Goal: Task Accomplishment & Management: Use online tool/utility

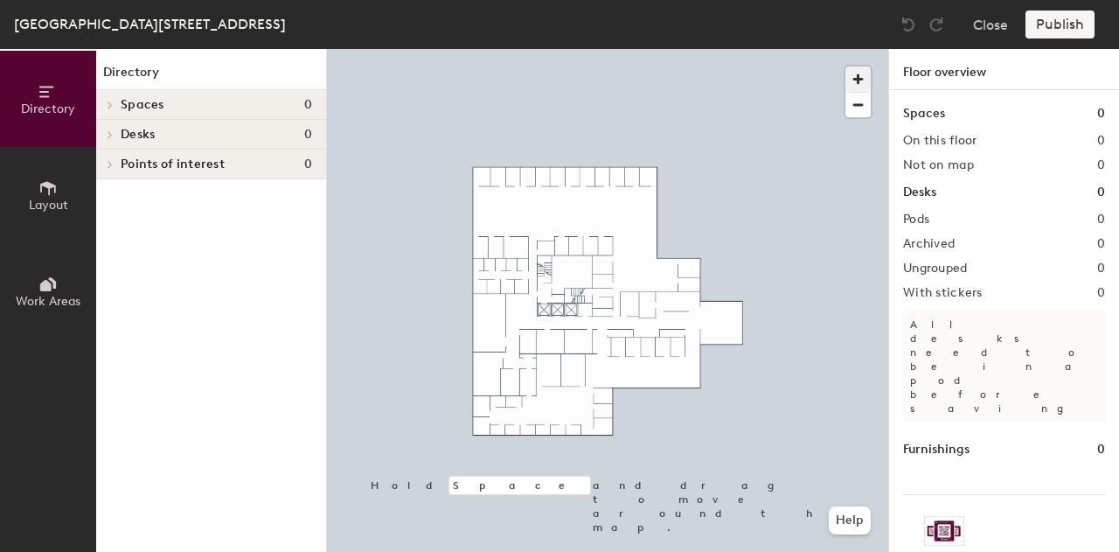
click at [853, 74] on span "button" at bounding box center [857, 78] width 25 height 25
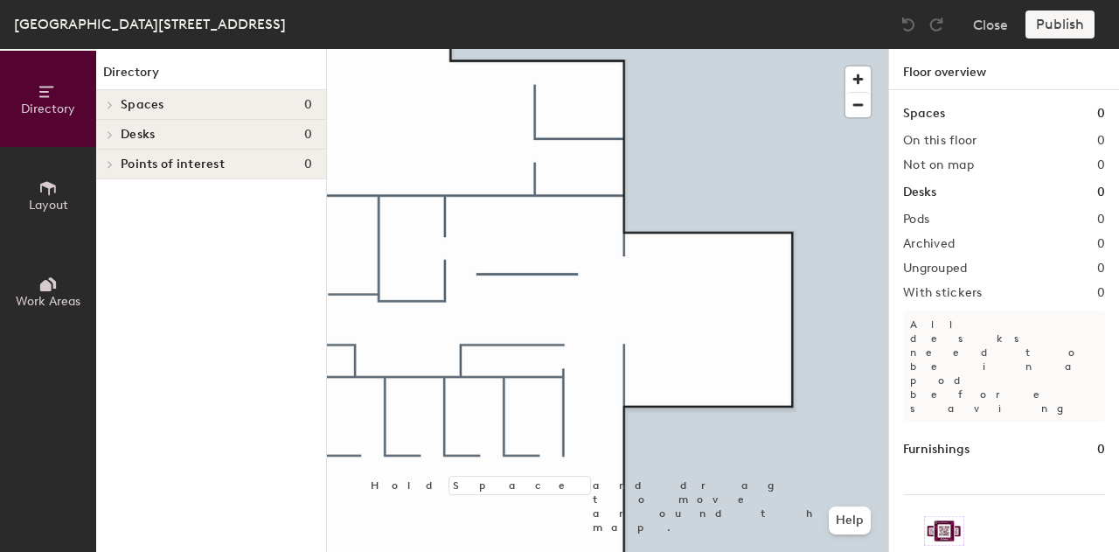
click at [54, 185] on icon at bounding box center [48, 188] width 16 height 14
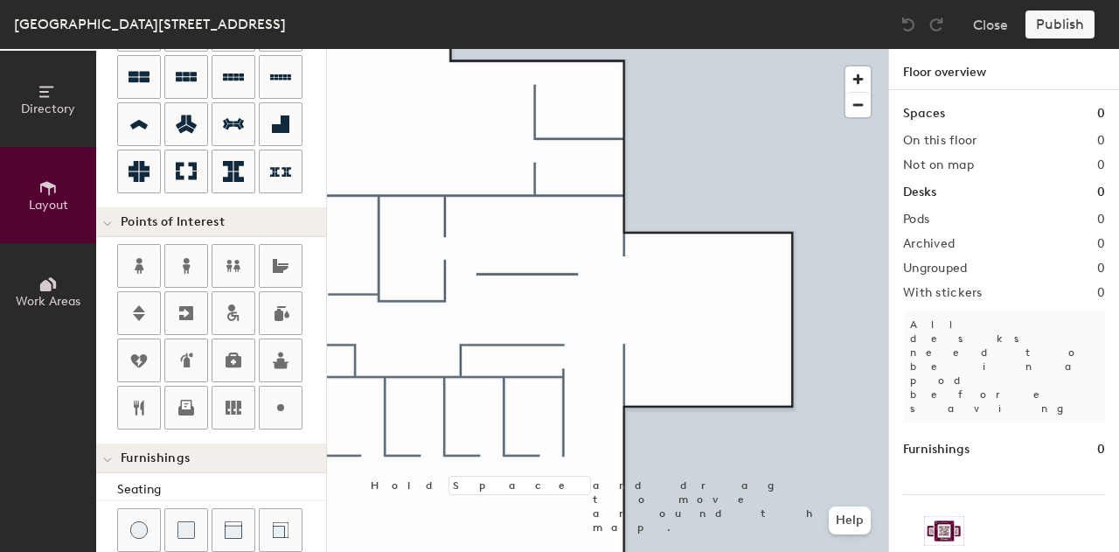
scroll to position [215, 0]
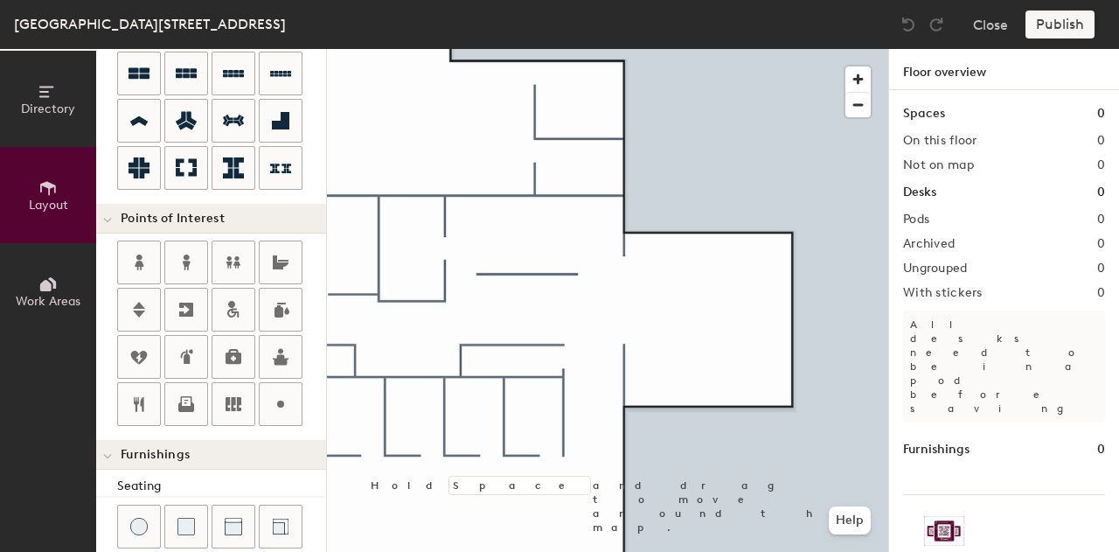
click at [678, 337] on div "Directory Layout Work Areas Layout Add space Resize Desks Points of Interest Fu…" at bounding box center [559, 300] width 1119 height 503
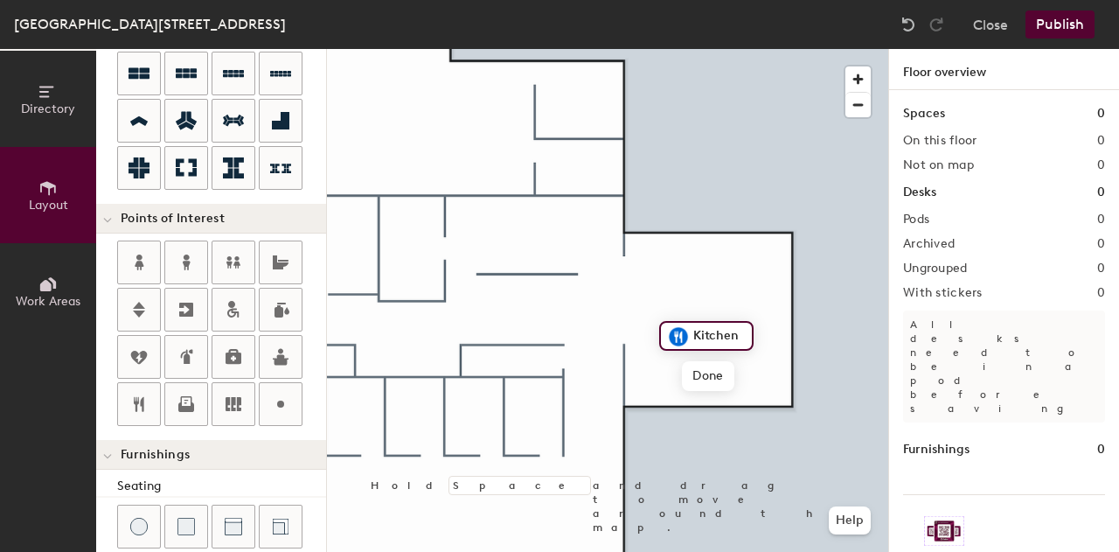
click at [160, 391] on div at bounding box center [221, 334] width 209 height 189
click at [542, 296] on div "Kitchen Done Hold Space and drag to move around the map. Help" at bounding box center [607, 300] width 561 height 503
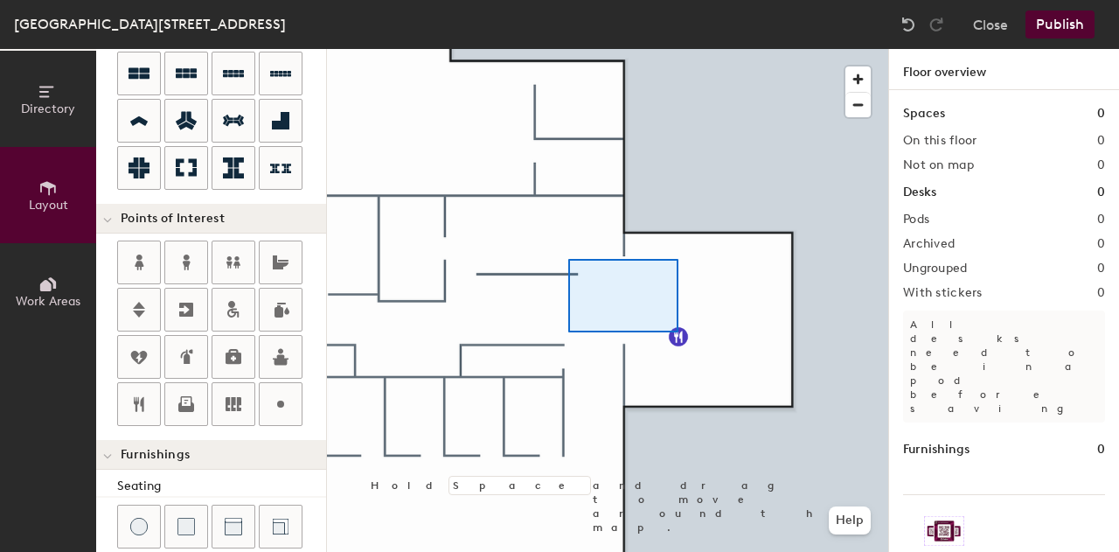
drag, startPoint x: 698, startPoint y: 336, endPoint x: 571, endPoint y: 261, distance: 147.0
click at [571, 49] on div at bounding box center [607, 49] width 561 height 0
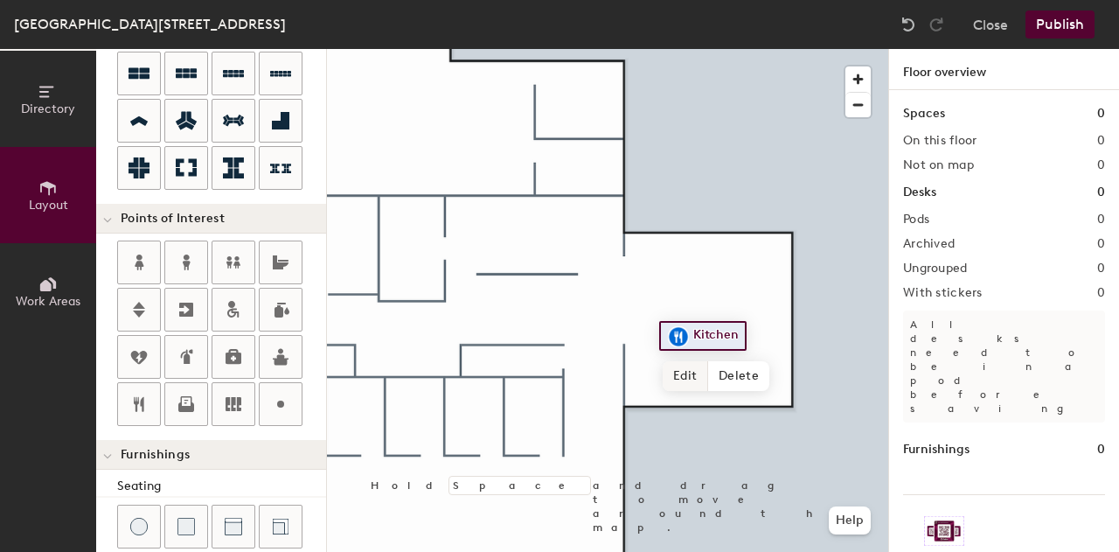
click at [683, 372] on span "Edit" at bounding box center [685, 376] width 45 height 30
click at [678, 339] on img at bounding box center [678, 336] width 21 height 21
click at [714, 372] on span "Delete" at bounding box center [738, 376] width 61 height 30
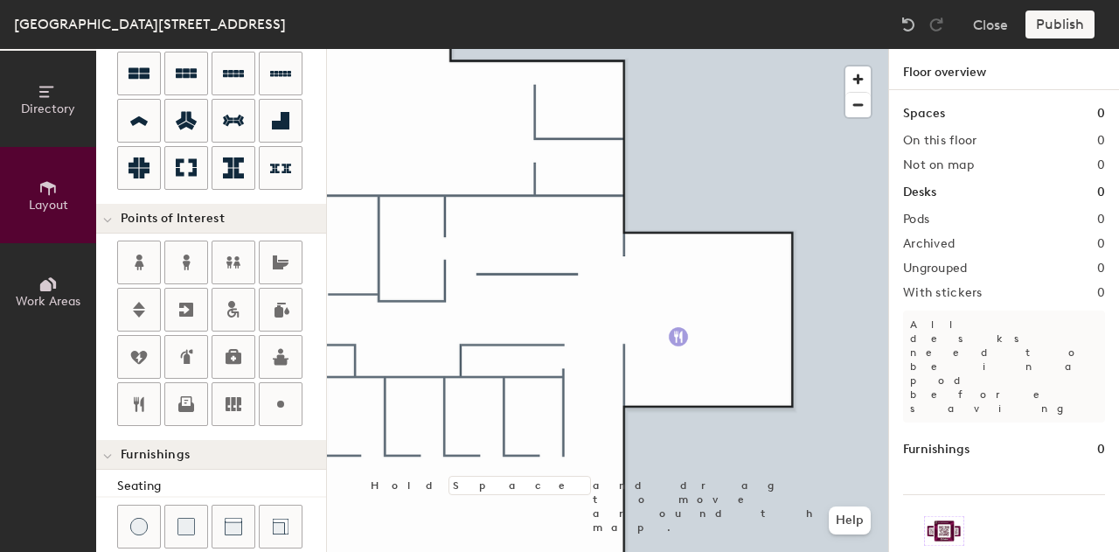
click at [683, 49] on div at bounding box center [607, 49] width 561 height 0
click at [680, 49] on div at bounding box center [607, 49] width 561 height 0
click at [147, 393] on icon at bounding box center [139, 403] width 21 height 21
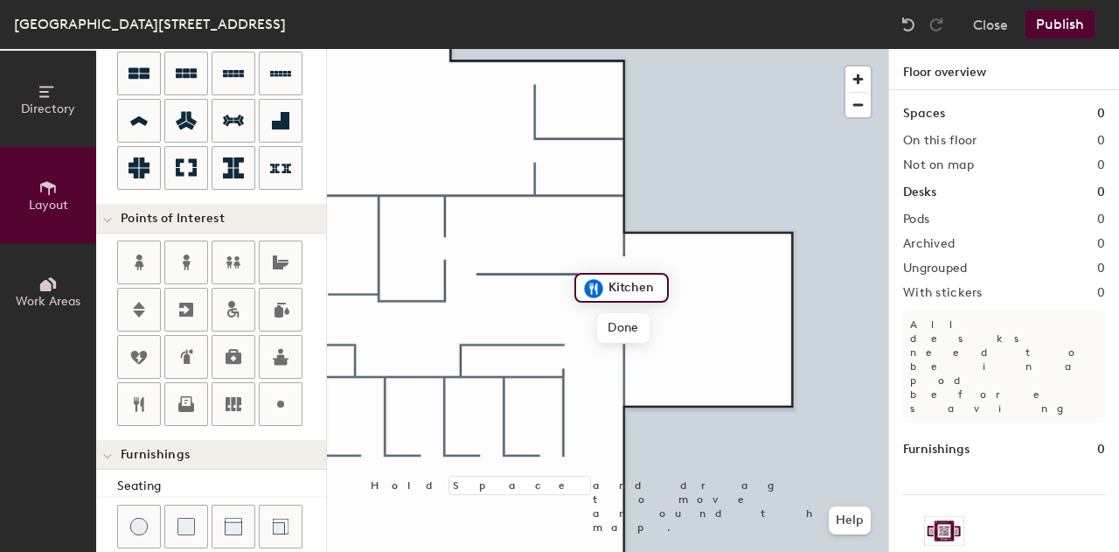
type input "20"
type input "Kitchen and Dinning Area"
click at [692, 323] on span "Done" at bounding box center [690, 328] width 52 height 30
click at [442, 49] on div at bounding box center [607, 49] width 561 height 0
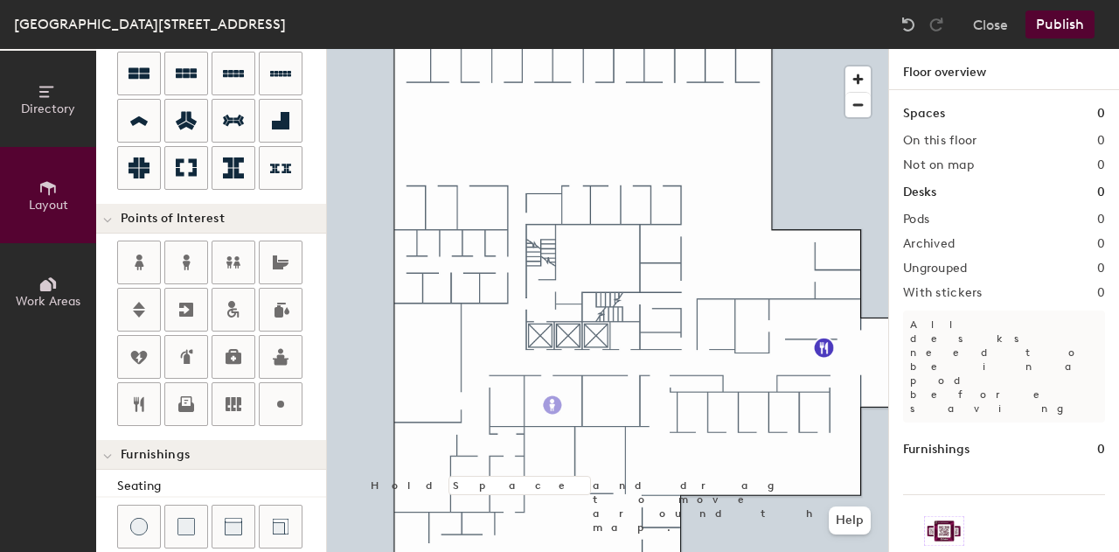
click at [553, 399] on div "Directory Layout Work Areas Layout Add space Resize Desks Points of Interest Fu…" at bounding box center [559, 300] width 1119 height 503
click at [610, 421] on div "Directory Layout Work Areas Layout Add space Resize Desks Points of Interest Fu…" at bounding box center [559, 300] width 1119 height 503
click at [610, 443] on span "Done" at bounding box center [610, 438] width 52 height 30
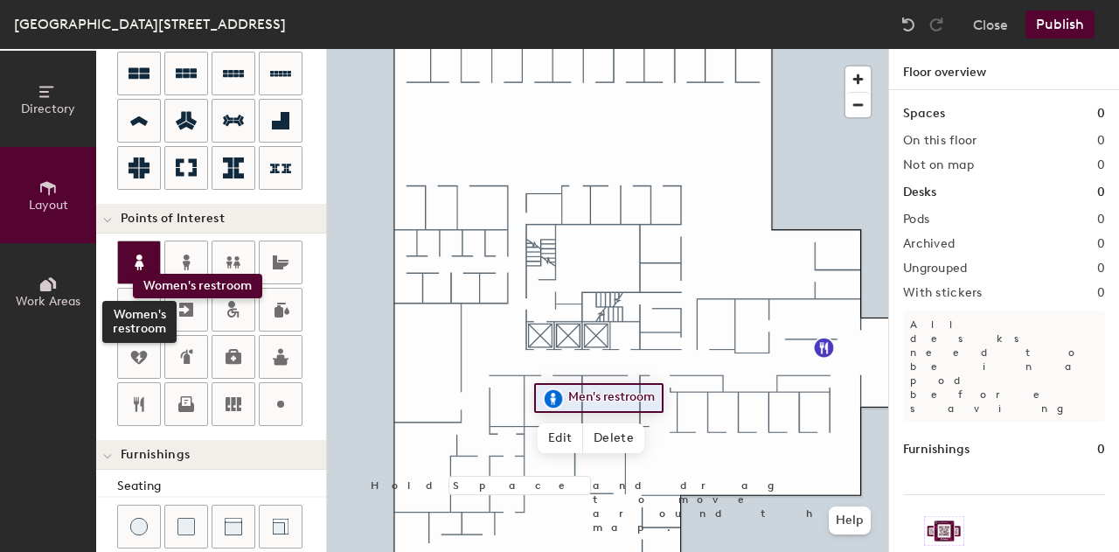
click at [133, 274] on div at bounding box center [139, 262] width 42 height 42
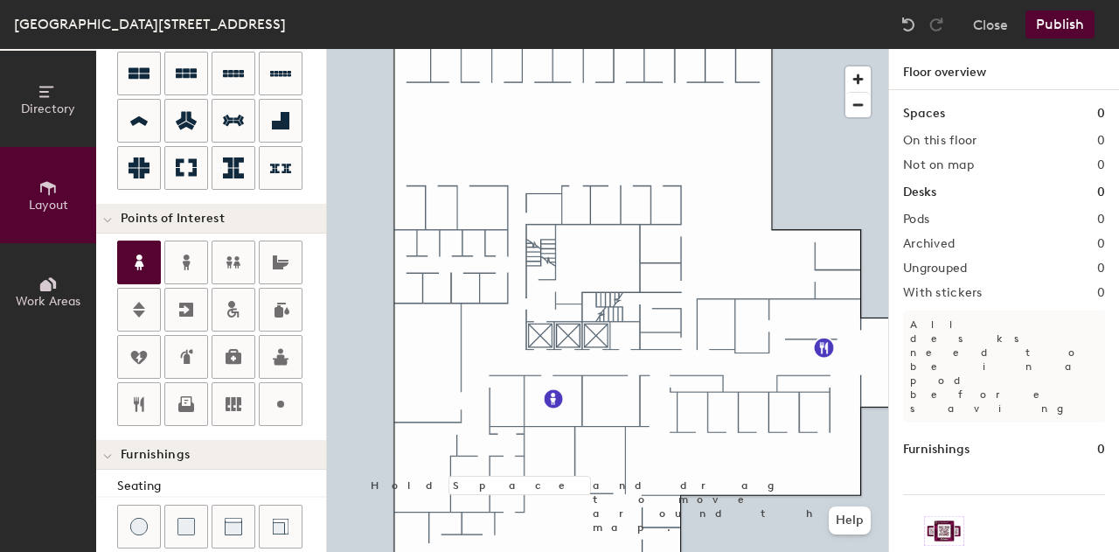
click at [607, 399] on div "Directory Layout Work Areas Layout Add space Resize Desks Points of Interest Fu…" at bounding box center [559, 300] width 1119 height 503
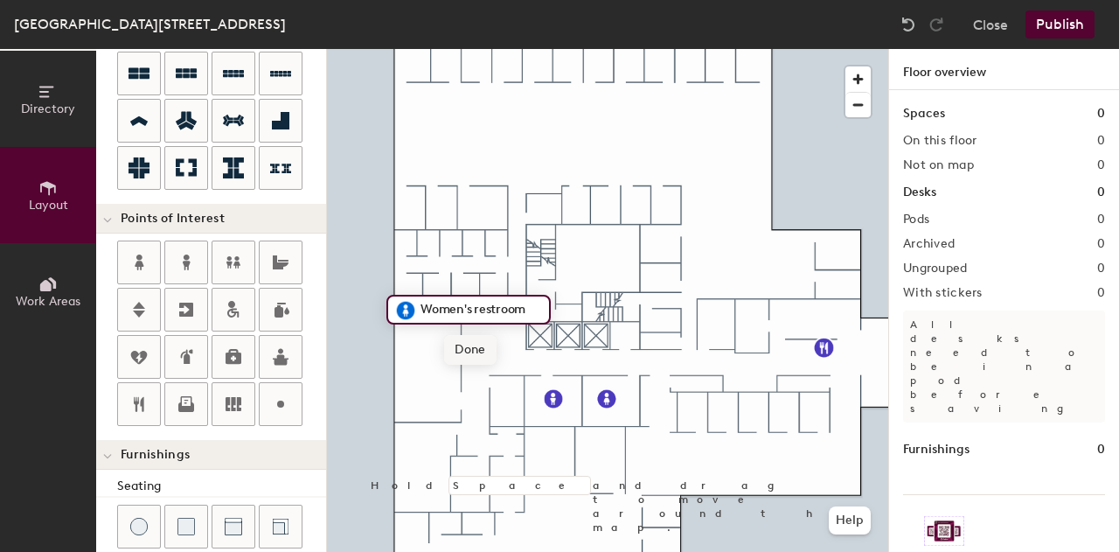
click at [470, 351] on span "Done" at bounding box center [470, 350] width 52 height 30
click at [457, 349] on span "Delete" at bounding box center [465, 350] width 61 height 30
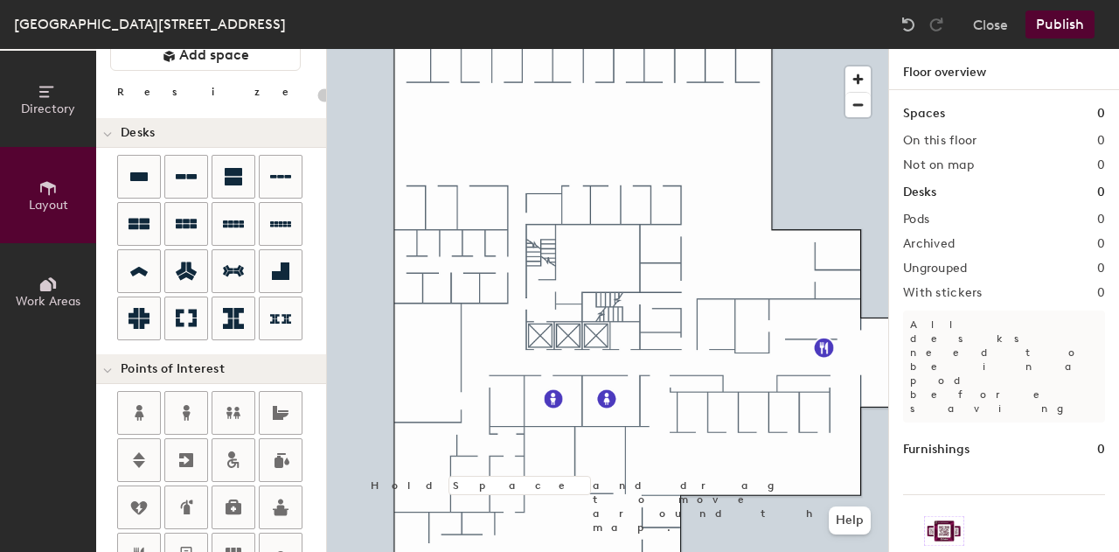
scroll to position [63, 0]
click at [110, 185] on div at bounding box center [211, 251] width 230 height 189
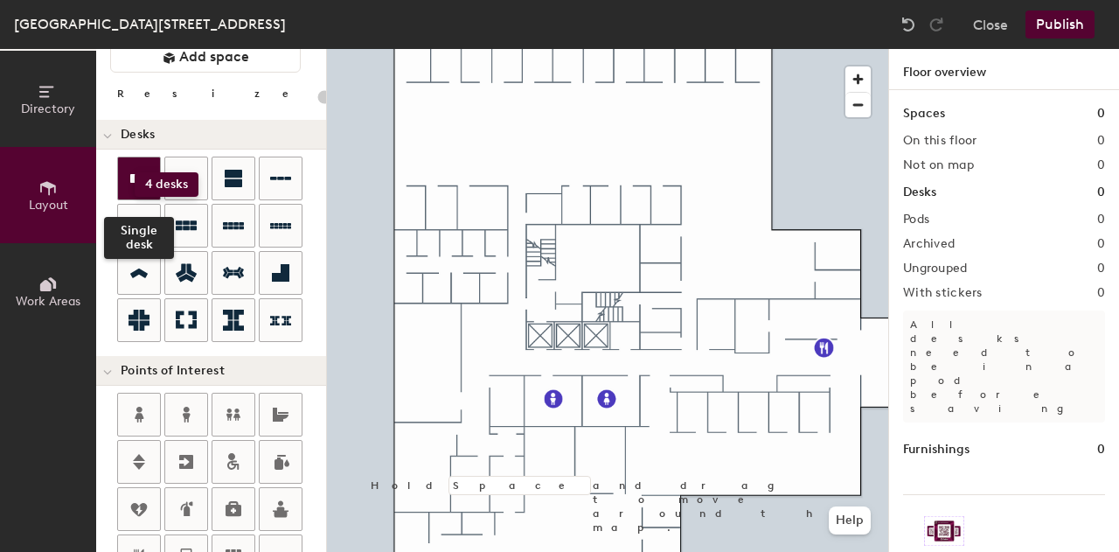
drag, startPoint x: 120, startPoint y: 219, endPoint x: 135, endPoint y: 172, distance: 49.5
click at [135, 172] on div "Single desk" at bounding box center [221, 251] width 209 height 189
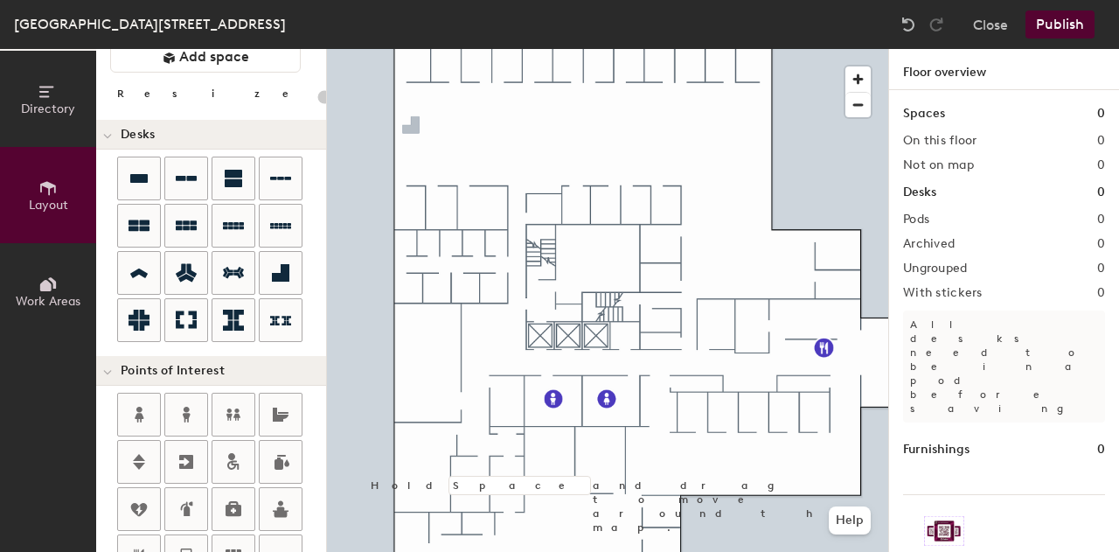
click at [411, 128] on div "Directory Layout Work Areas Layout Add space Resize Desks Points of Interest Fu…" at bounding box center [559, 300] width 1119 height 503
type input "100"
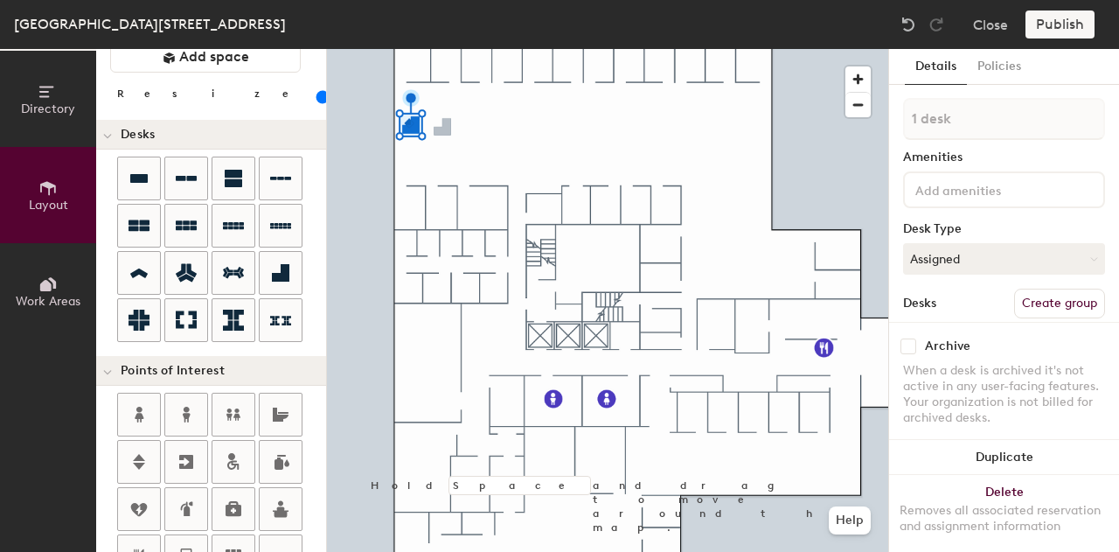
click at [443, 131] on div "Directory Layout Work Areas Layout Add space Resize Desks Points of Interest Fu…" at bounding box center [559, 300] width 1119 height 503
click at [465, 130] on div "Directory Layout Work Areas Layout Add space Resize Desks Points of Interest Fu…" at bounding box center [559, 300] width 1119 height 503
drag, startPoint x: 275, startPoint y: 261, endPoint x: 440, endPoint y: 129, distance: 210.8
click at [440, 49] on div at bounding box center [607, 49] width 561 height 0
click at [388, 49] on div at bounding box center [607, 49] width 561 height 0
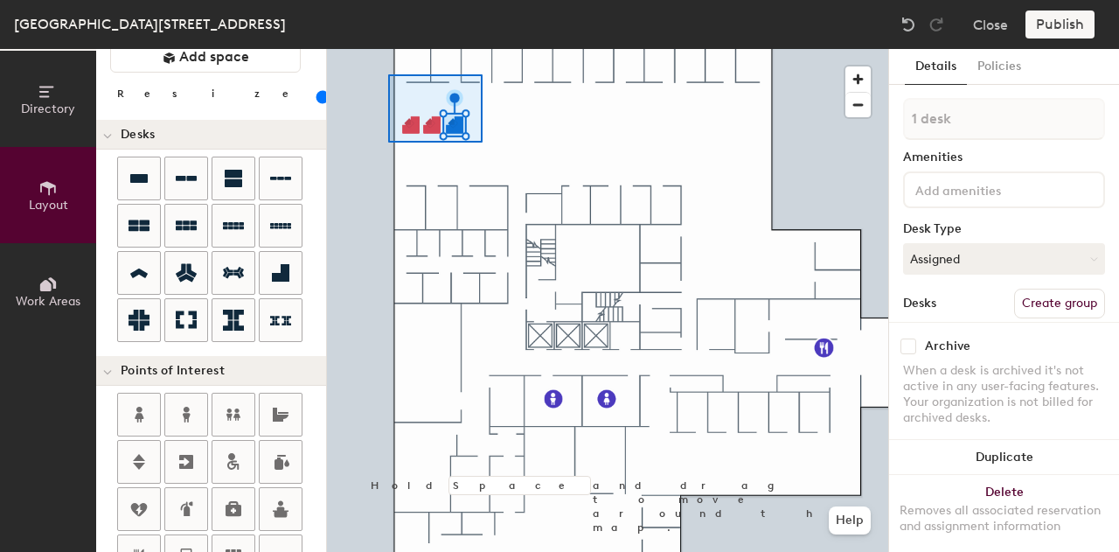
type input "3 desks"
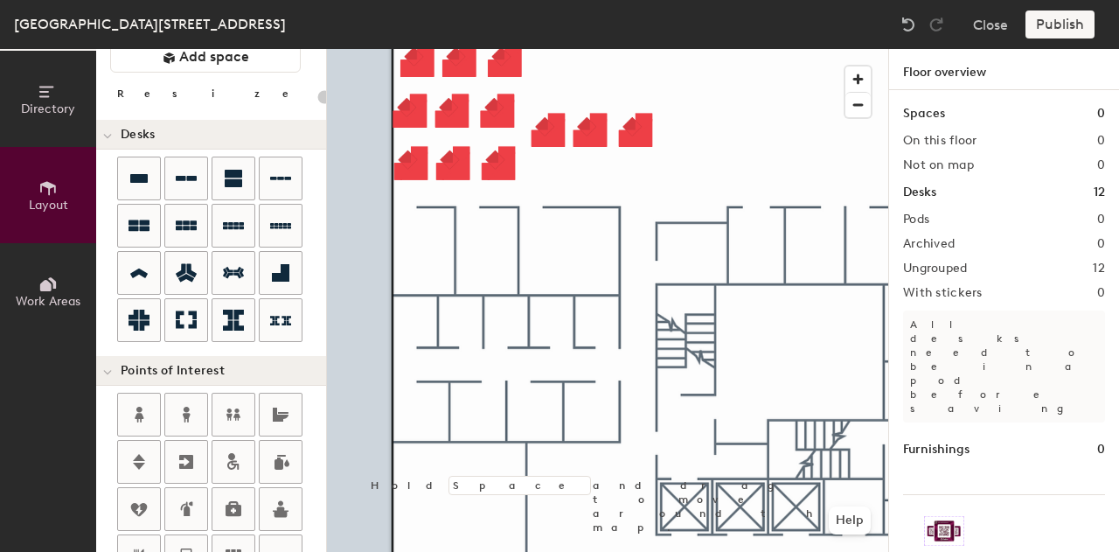
type input "100"
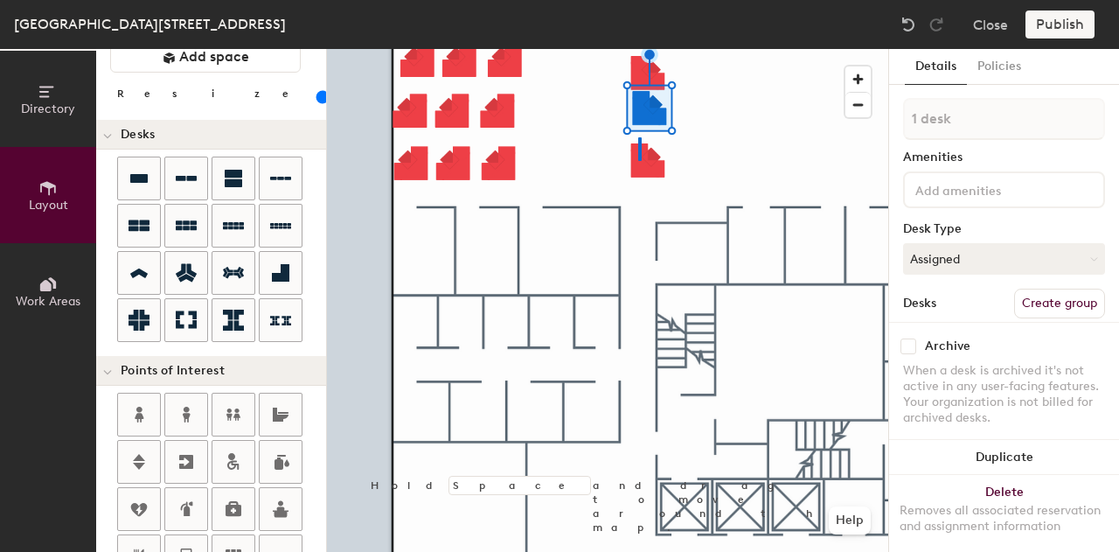
click at [641, 49] on div at bounding box center [607, 49] width 561 height 0
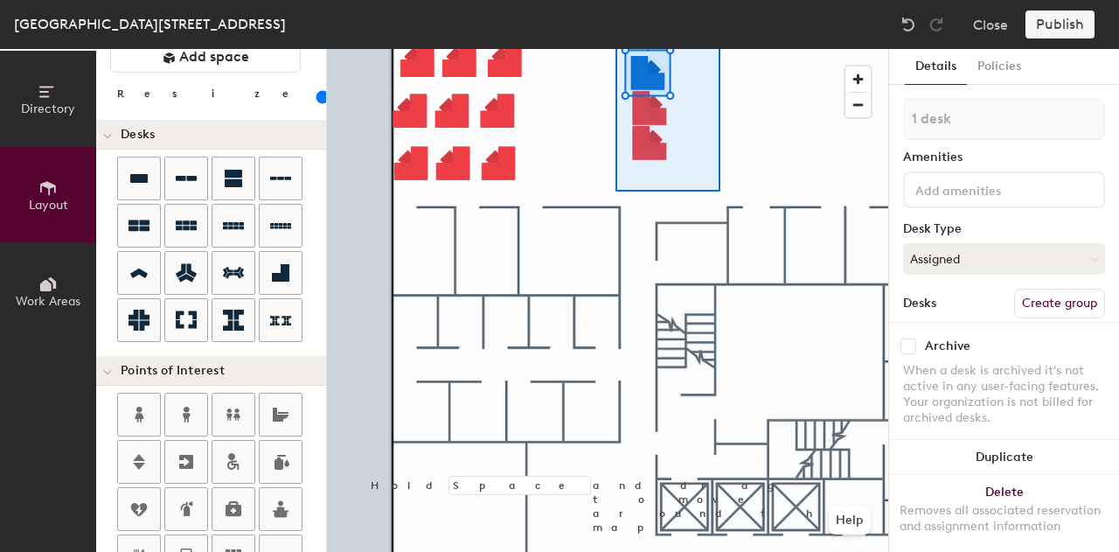
click at [616, 38] on div "[GEOGRAPHIC_DATA][STREET_ADDRESS] Close Publish Directory Layout Work Areas Lay…" at bounding box center [559, 276] width 1119 height 552
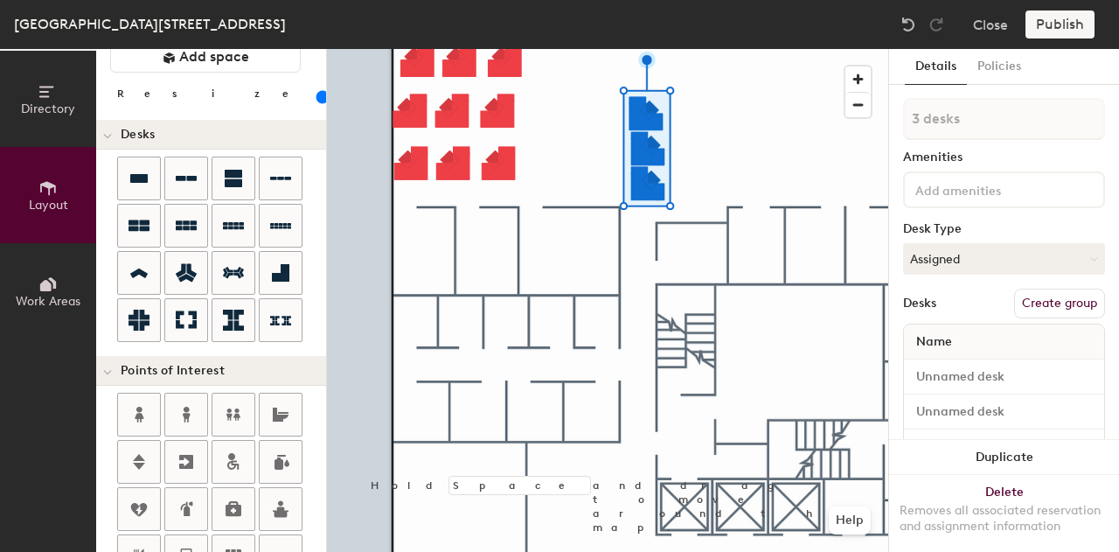
type input "1 desk"
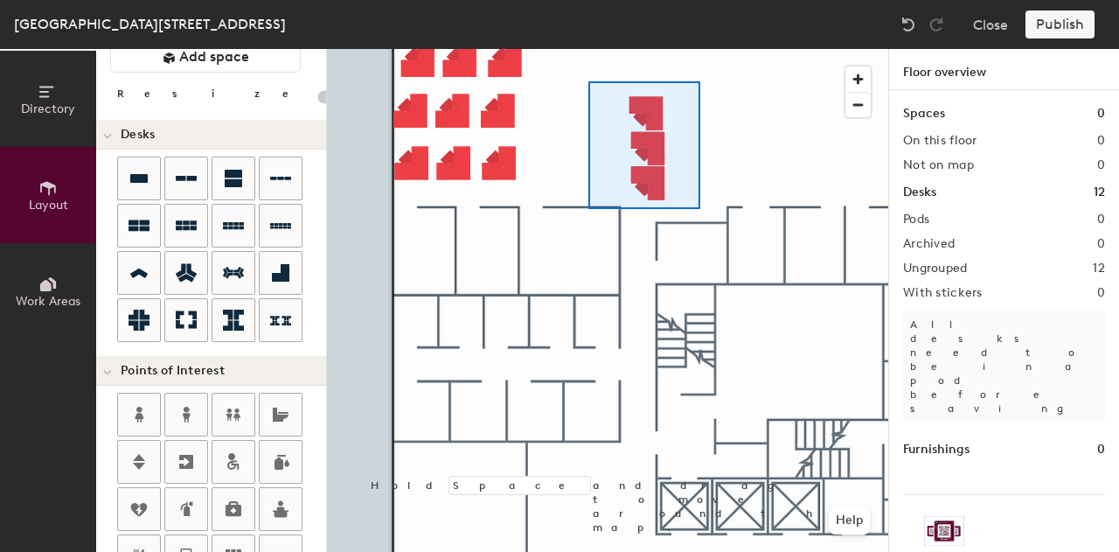
type input "100"
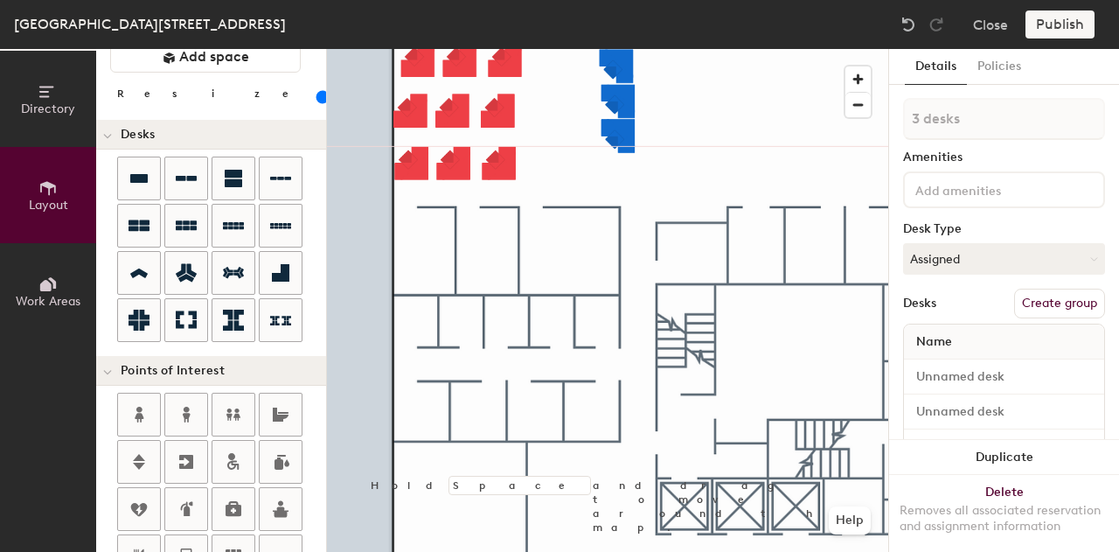
type input "1 desk"
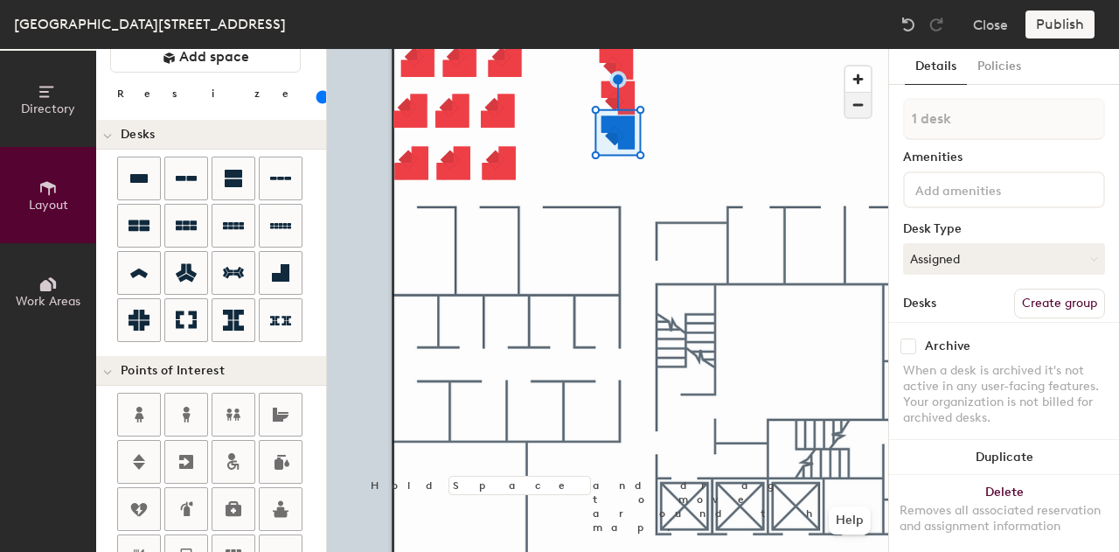
click at [857, 101] on span "button" at bounding box center [857, 105] width 25 height 24
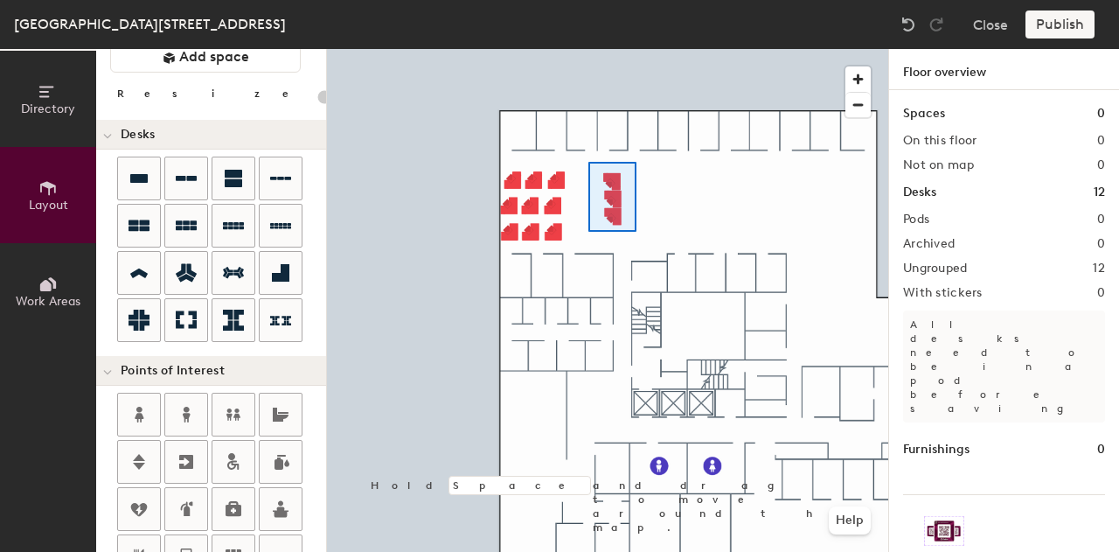
click at [588, 49] on div at bounding box center [607, 49] width 561 height 0
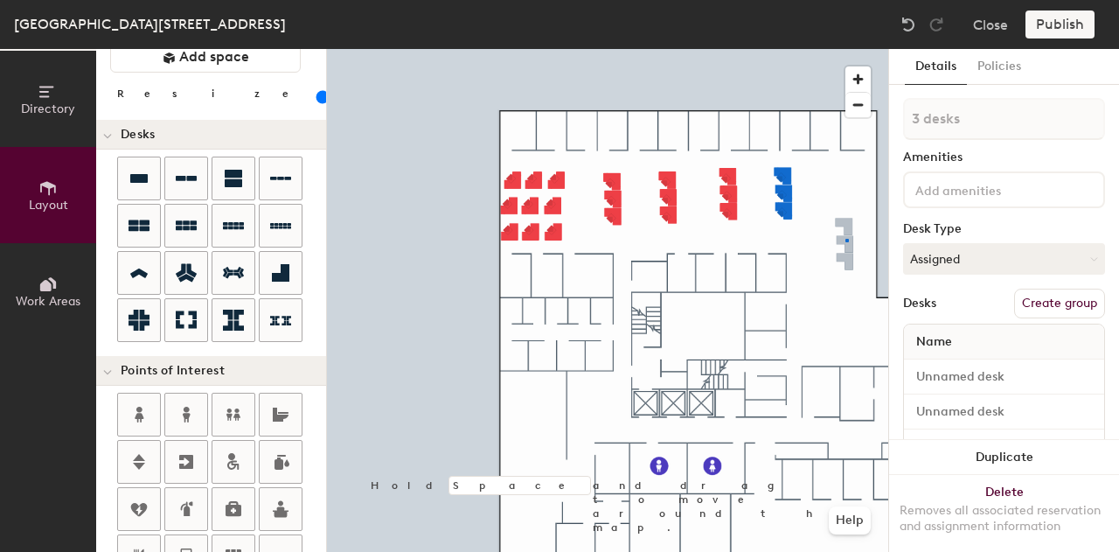
click at [845, 49] on div at bounding box center [607, 49] width 561 height 0
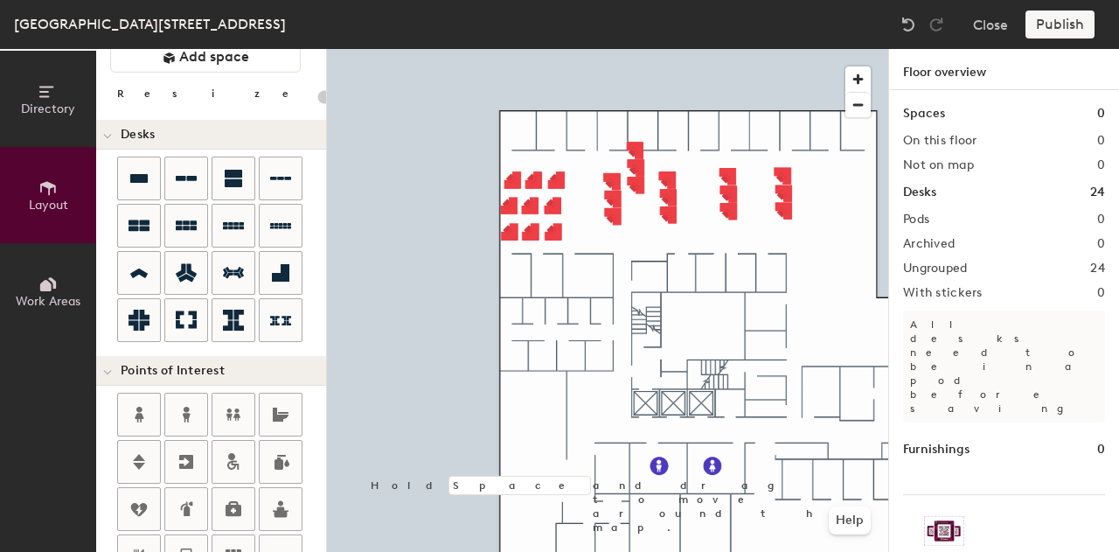
type input "100"
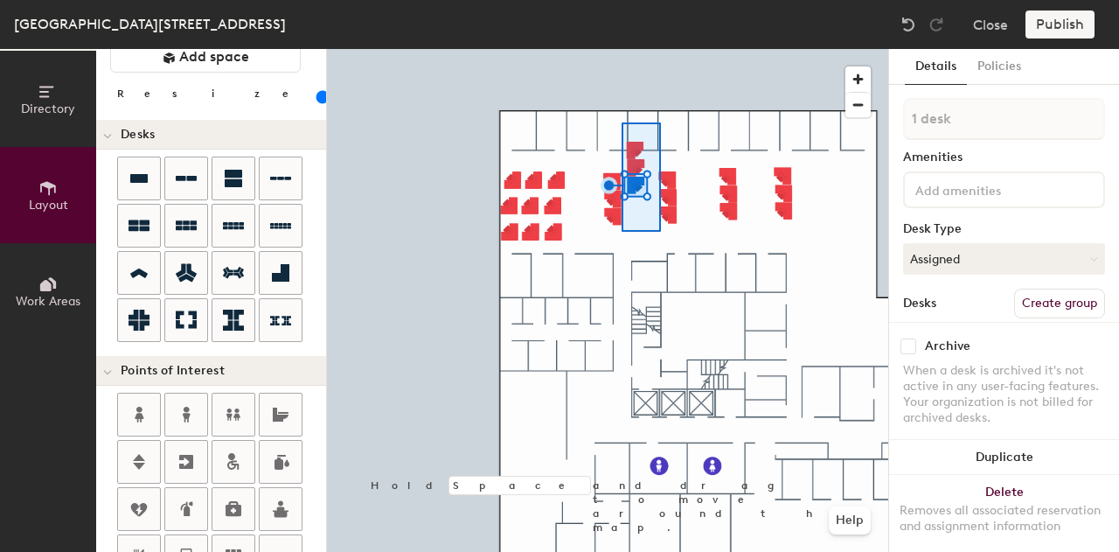
type input "6 desks"
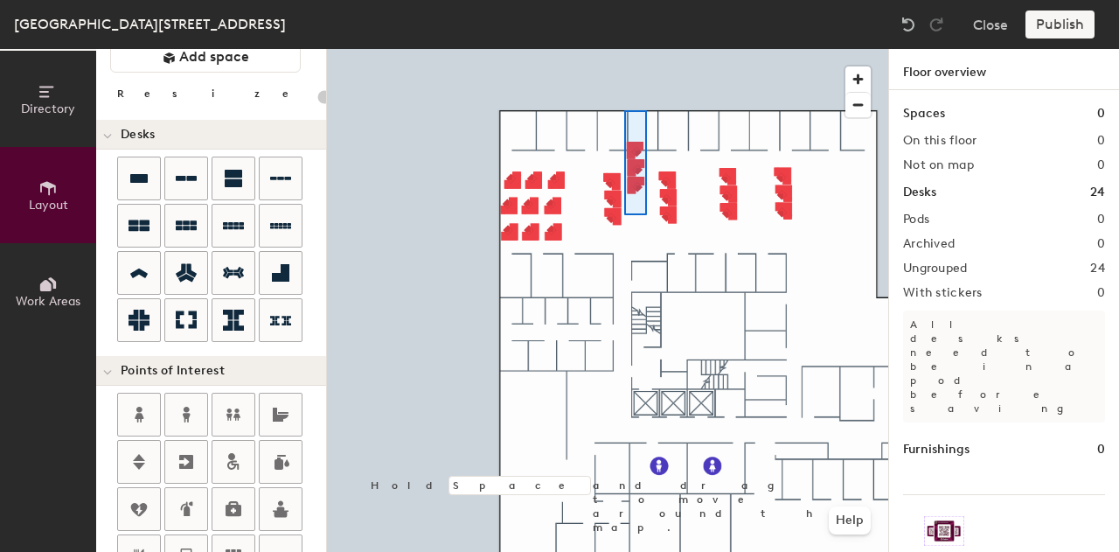
type input "100"
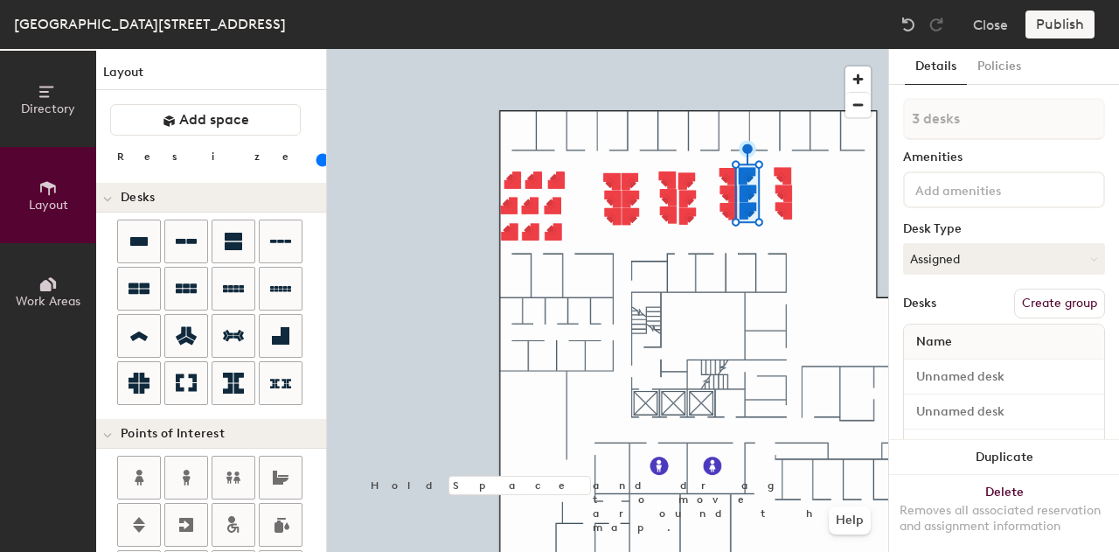
scroll to position [63, 0]
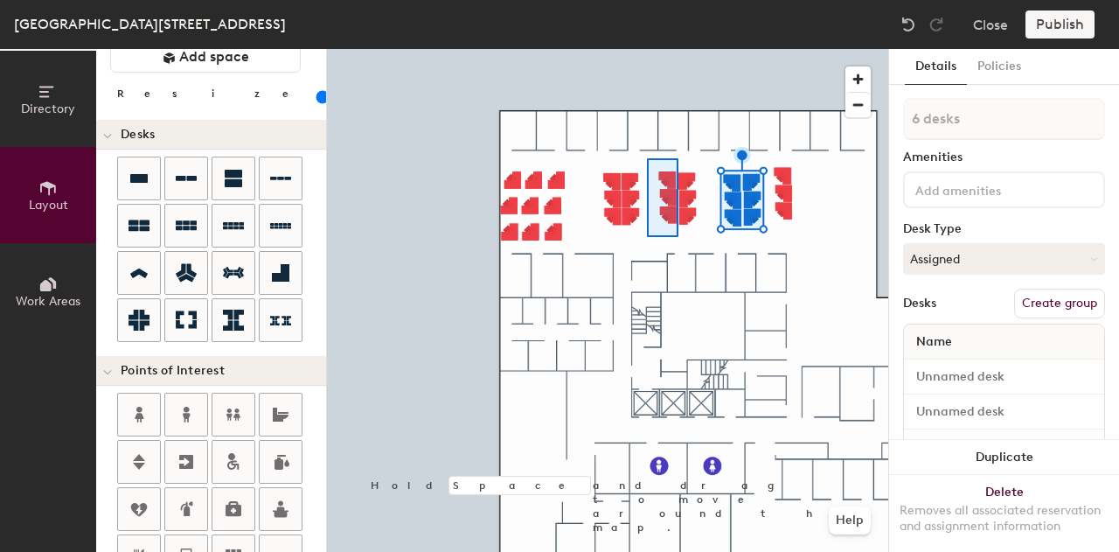
type input "3 desks"
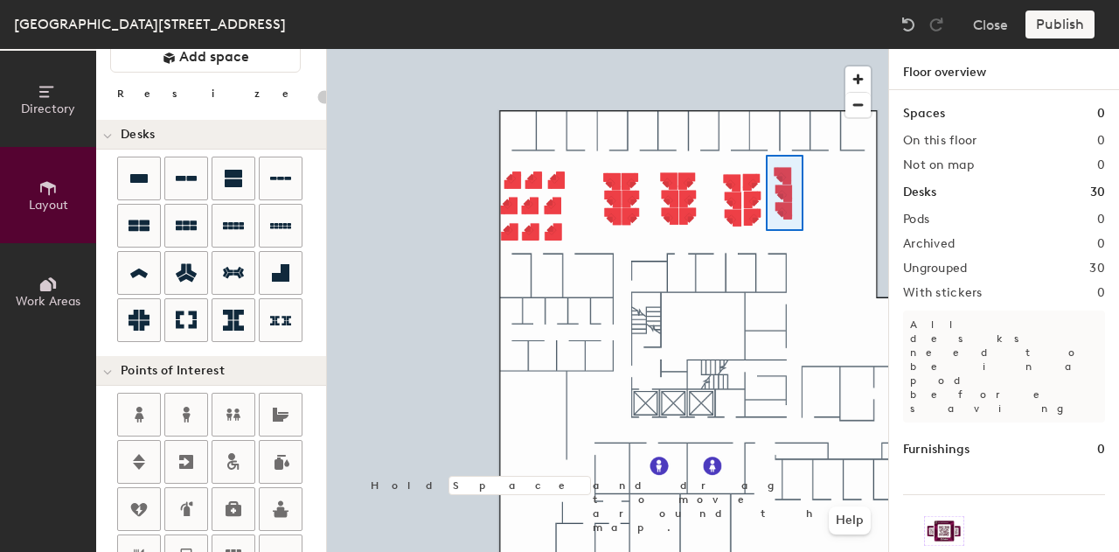
click at [803, 49] on div at bounding box center [607, 49] width 561 height 0
click at [816, 49] on div at bounding box center [607, 49] width 561 height 0
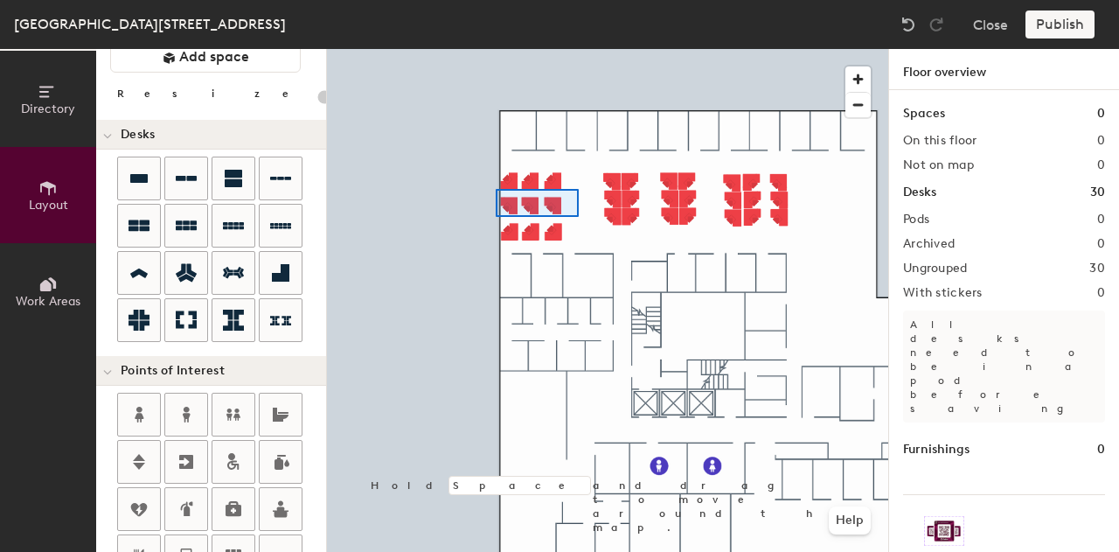
click at [496, 49] on div at bounding box center [607, 49] width 561 height 0
click at [490, 49] on div at bounding box center [607, 49] width 561 height 0
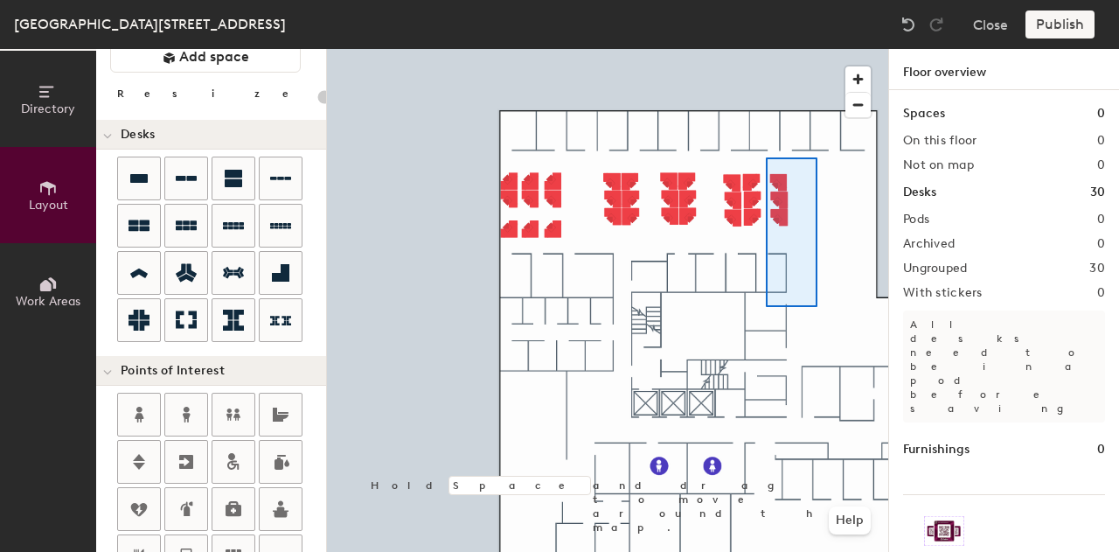
type input "100"
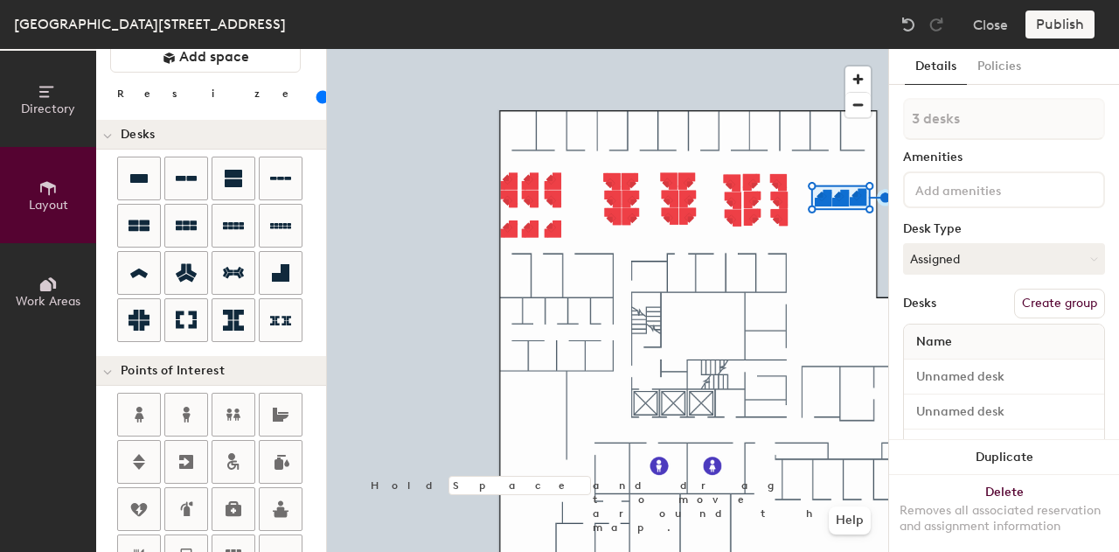
click at [888, 193] on div "Directory Layout Work Areas Layout Add space Resize Desks Points of Interest Fu…" at bounding box center [559, 300] width 1119 height 503
click at [888, 193] on div "Details Policies 3 desks Amenities Desk Type Assigned Desks Create group Name D…" at bounding box center [1003, 300] width 231 height 503
type input "1 desk"
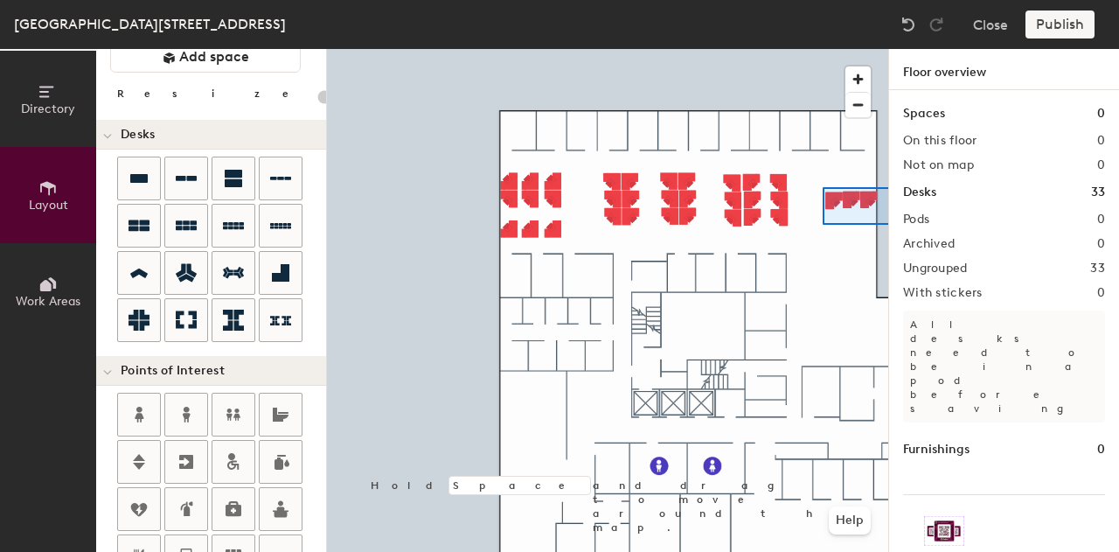
type input "100"
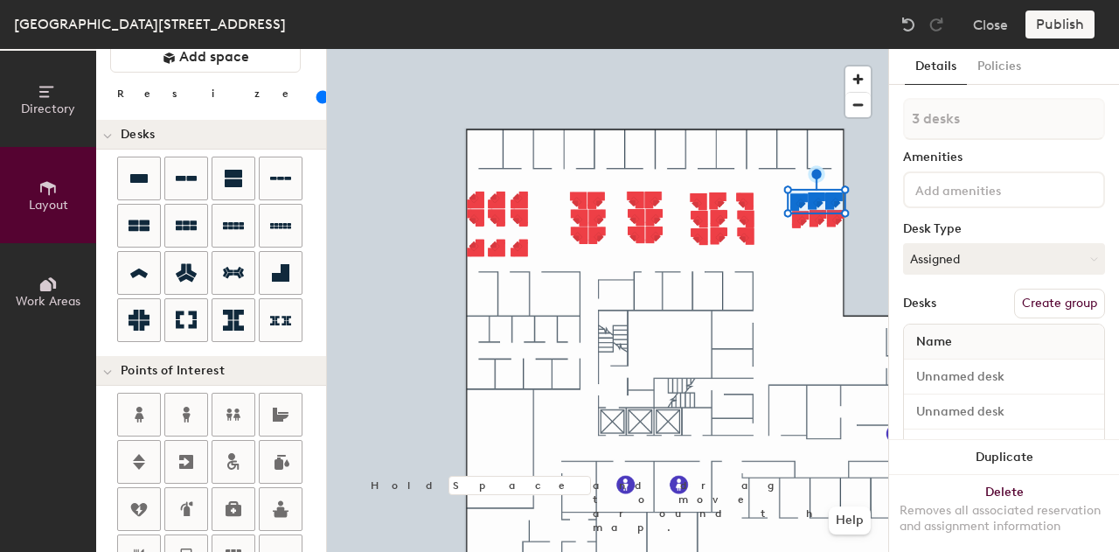
type input "1 desk"
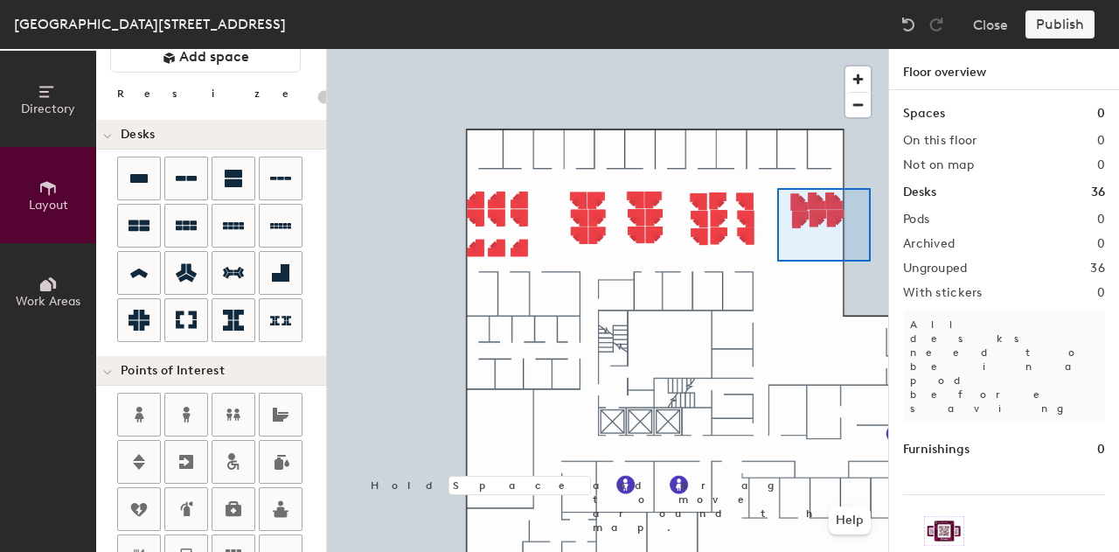
click at [867, 49] on div at bounding box center [607, 49] width 561 height 0
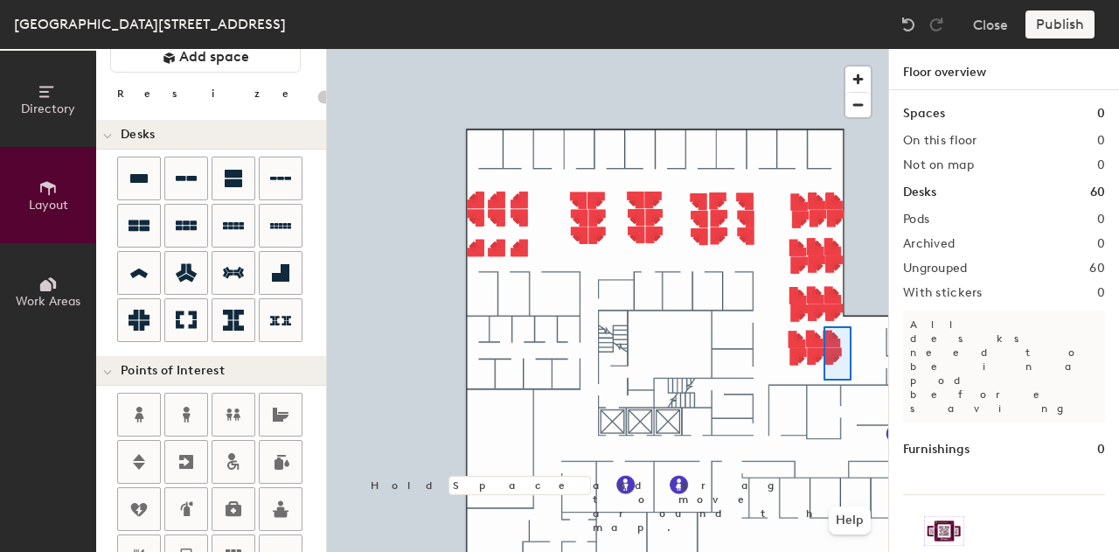
click at [824, 49] on div at bounding box center [607, 49] width 561 height 0
click at [822, 49] on div at bounding box center [607, 49] width 561 height 0
click at [834, 49] on div at bounding box center [607, 49] width 561 height 0
type input "100"
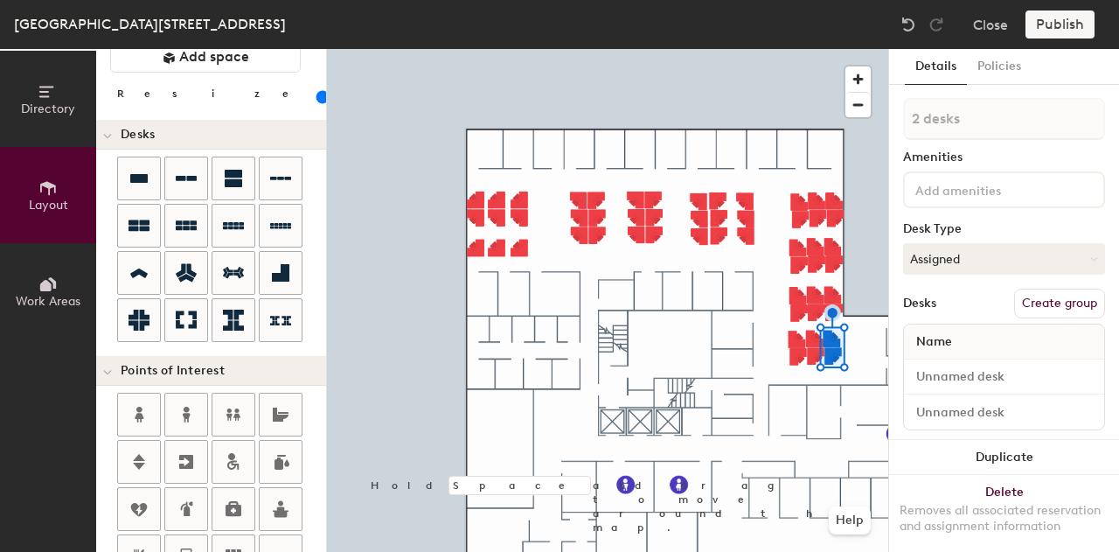
type input "1 desk"
click at [857, 49] on div at bounding box center [607, 49] width 561 height 0
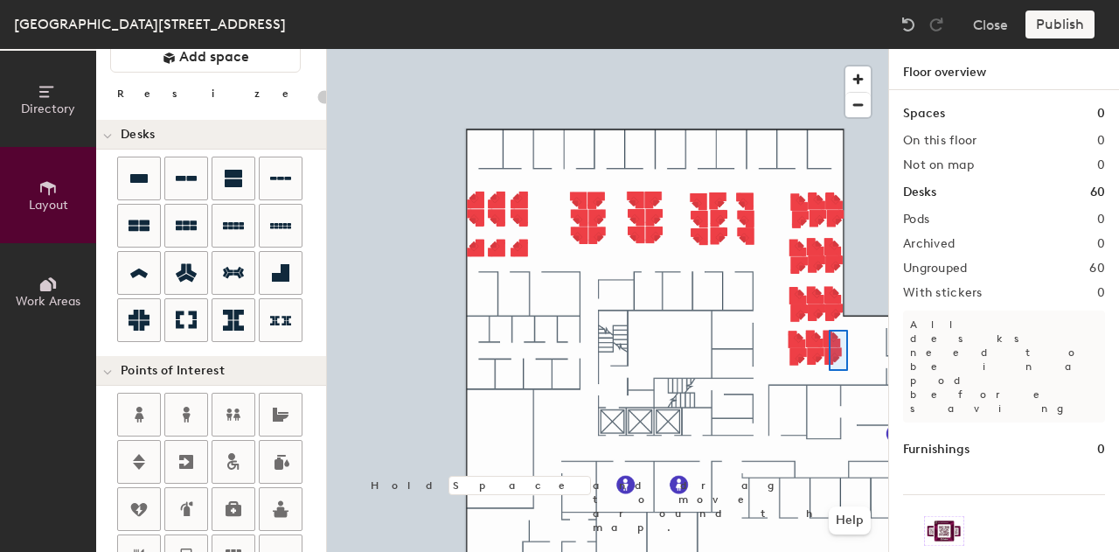
click at [831, 49] on div at bounding box center [607, 49] width 561 height 0
click at [873, 49] on div at bounding box center [607, 49] width 561 height 0
type input "100"
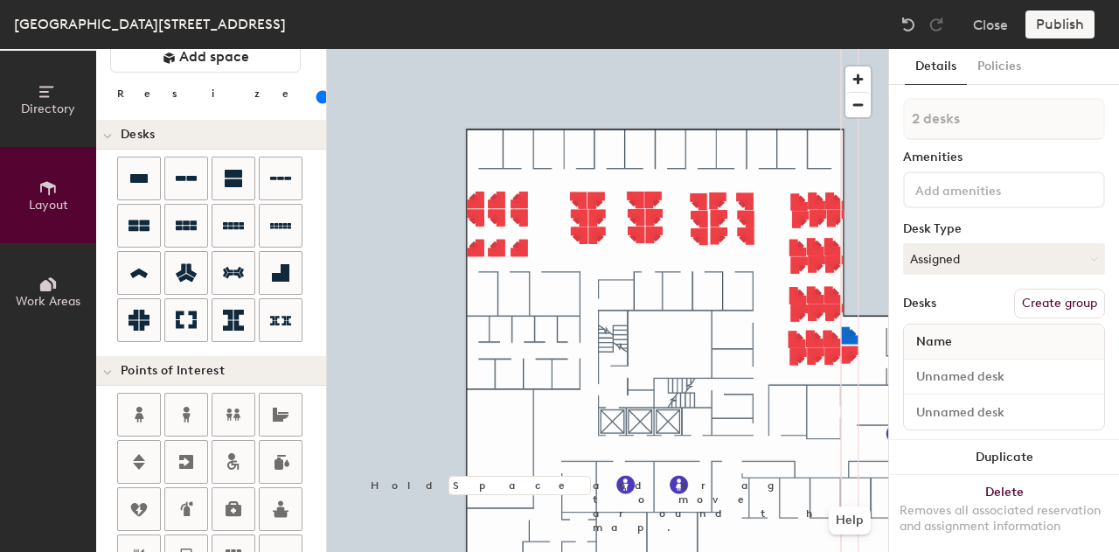
type input "1 desk"
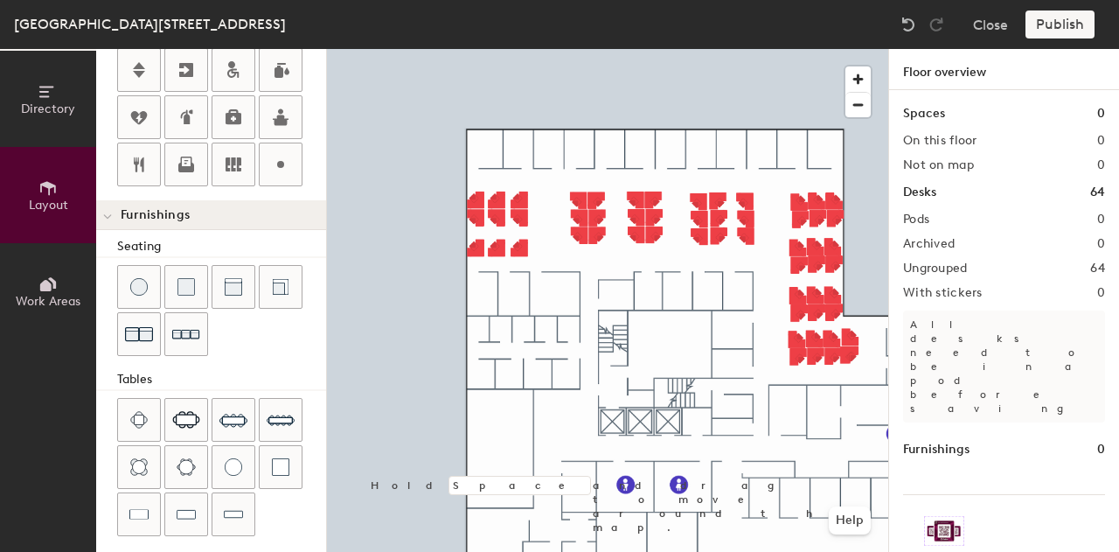
scroll to position [482, 0]
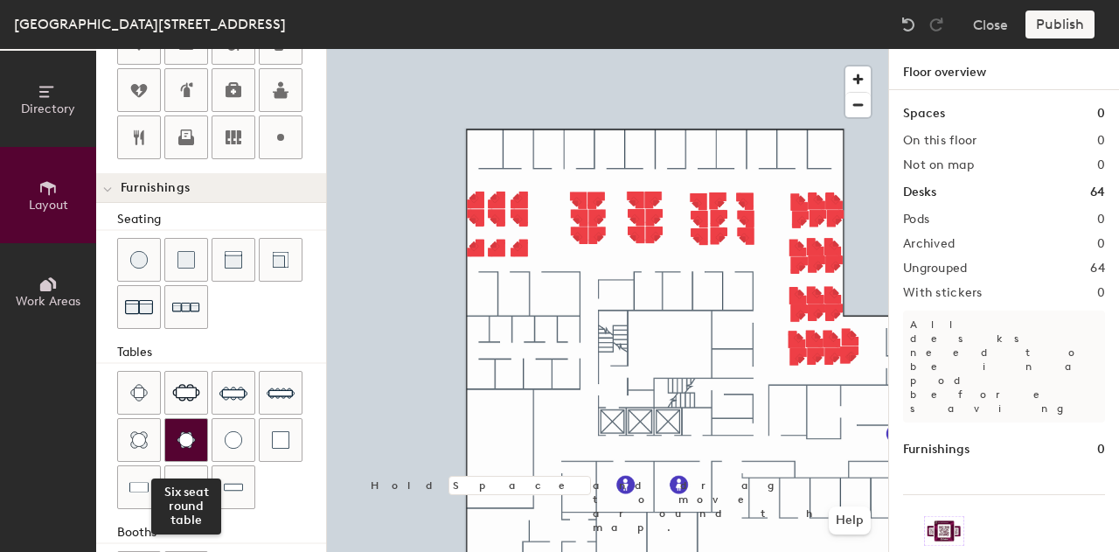
drag, startPoint x: 221, startPoint y: 398, endPoint x: 178, endPoint y: 424, distance: 50.2
click at [178, 424] on div "Six seat round table" at bounding box center [221, 442] width 209 height 142
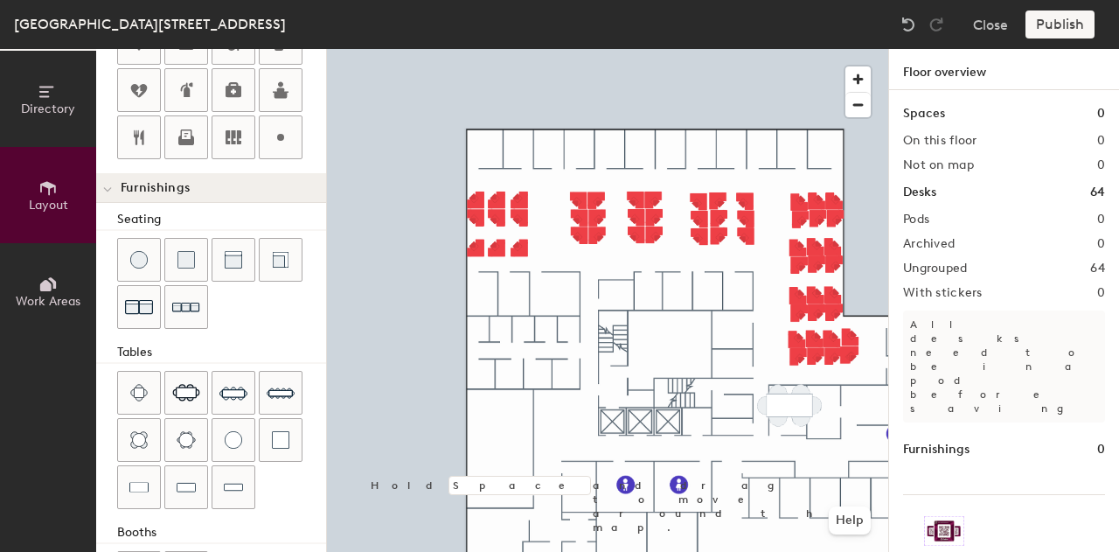
click at [790, 401] on div "Directory Layout Work Areas Layout Add space Resize Desks Points of Interest Fu…" at bounding box center [559, 300] width 1119 height 503
click at [573, 471] on div "Directory Layout Work Areas Layout Add space Resize Desks Points of Interest Fu…" at bounding box center [559, 300] width 1119 height 503
click at [297, 394] on div at bounding box center [281, 393] width 42 height 42
click at [273, 393] on img at bounding box center [281, 393] width 28 height 28
click at [496, 442] on div "Directory Layout Work Areas Layout Add space Resize Desks Points of Interest Fu…" at bounding box center [559, 300] width 1119 height 503
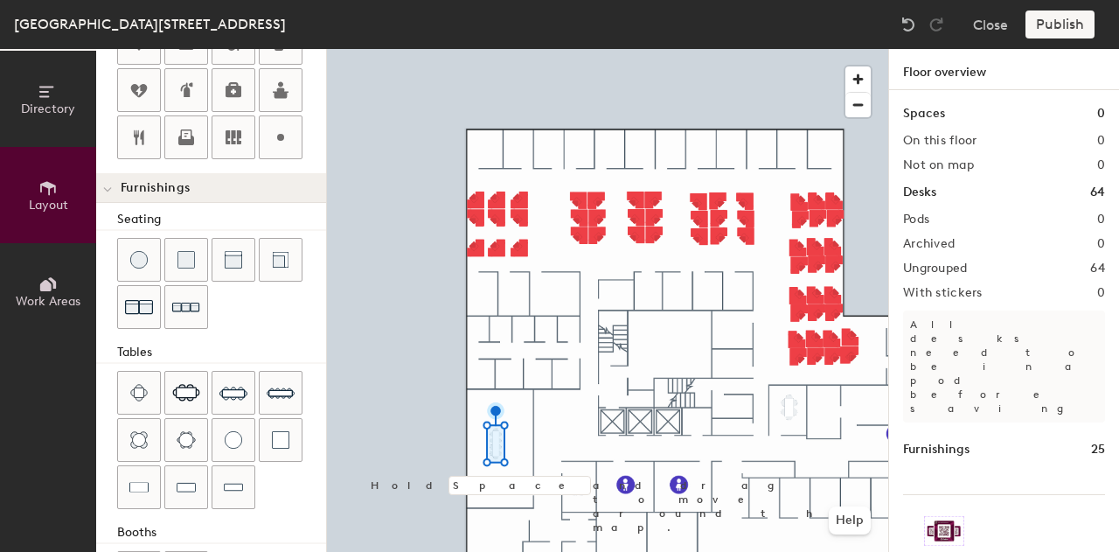
type input "40"
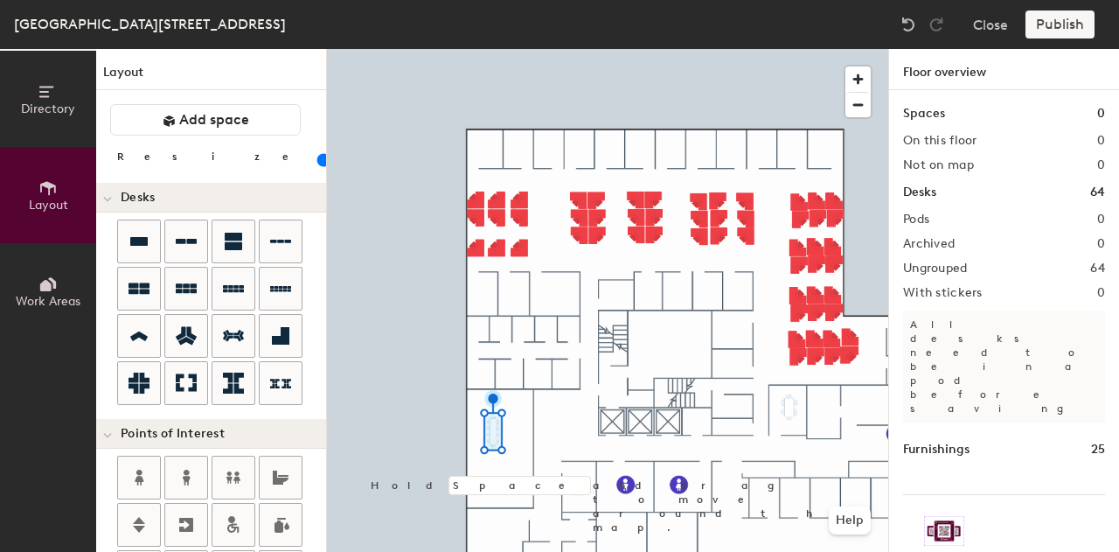
scroll to position [482, 0]
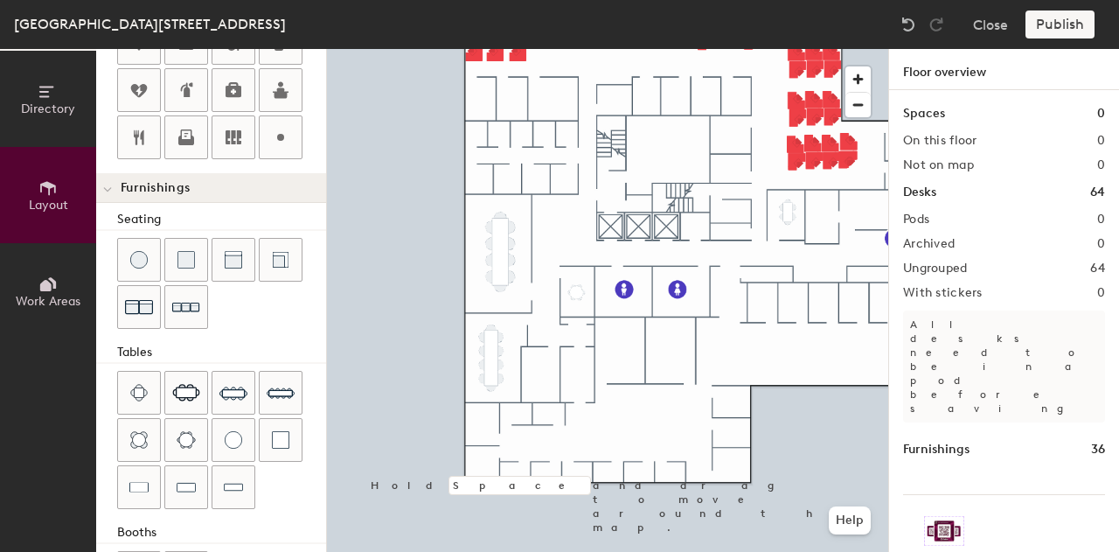
click at [528, 378] on div "Directory Layout Work Areas Layout Add space Resize Desks Points of Interest Fu…" at bounding box center [559, 300] width 1119 height 503
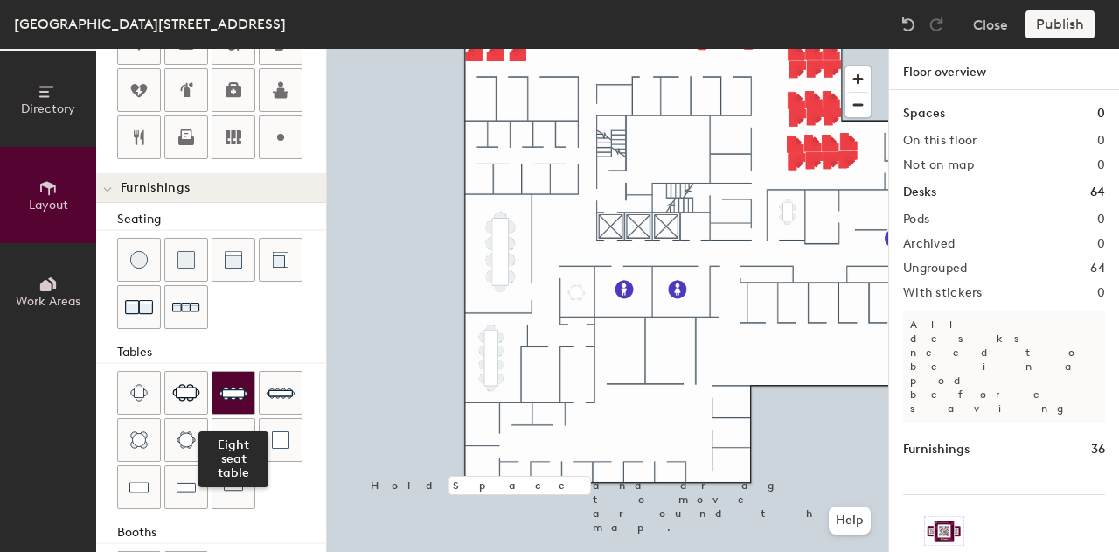
click at [220, 379] on img at bounding box center [233, 393] width 28 height 28
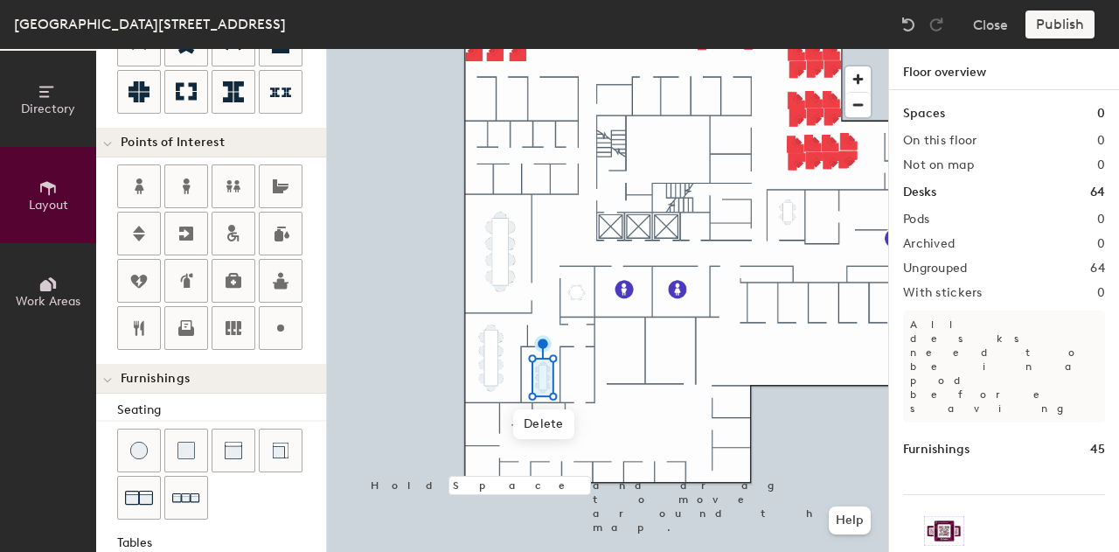
scroll to position [290, 0]
click at [147, 322] on icon at bounding box center [139, 328] width 21 height 21
type input "20"
type input "c"
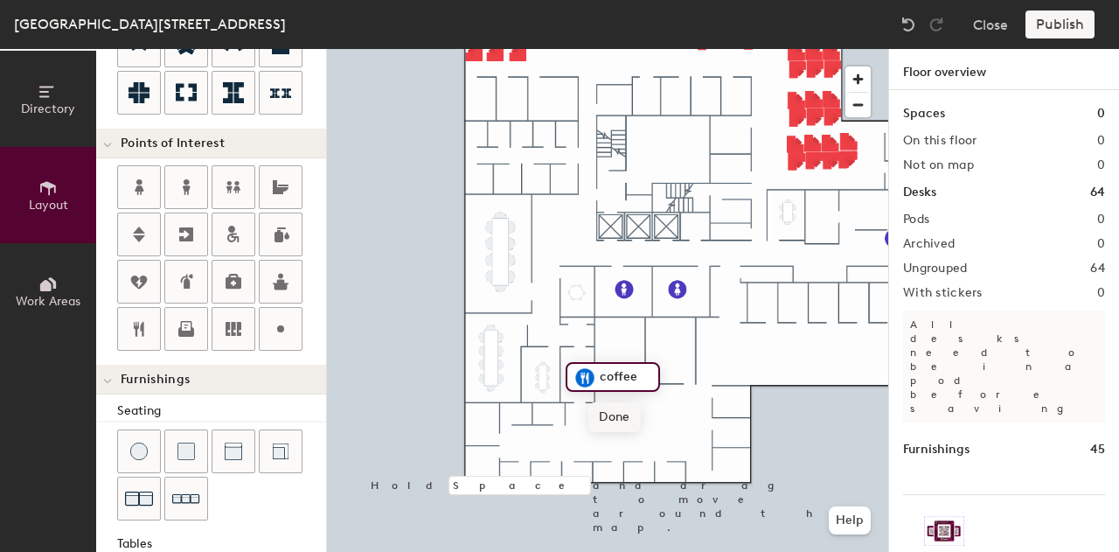
type input "coffee"
click at [619, 419] on span "Done" at bounding box center [614, 417] width 52 height 30
type input "20"
